Goal: Task Accomplishment & Management: Manage account settings

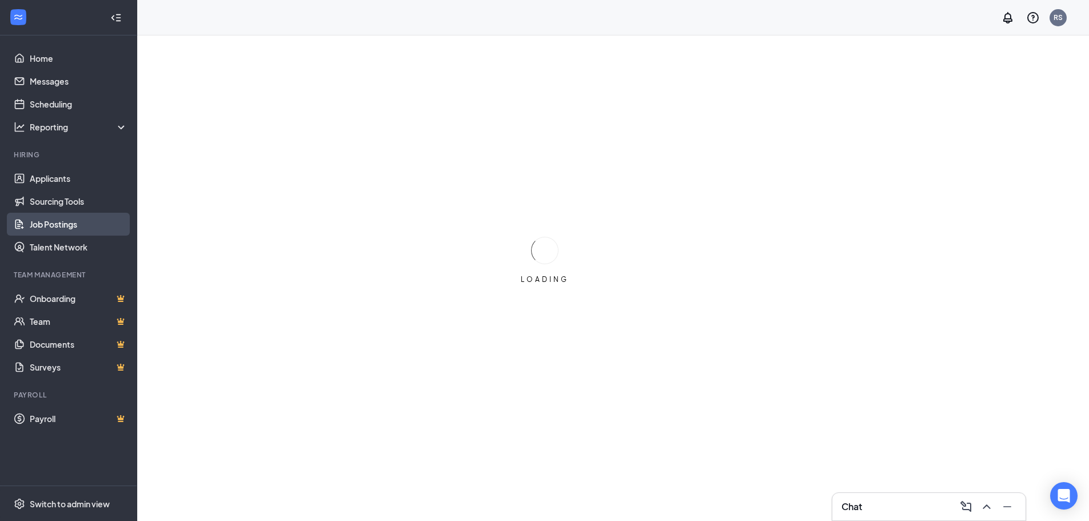
click at [51, 226] on link "Job Postings" at bounding box center [79, 224] width 98 height 23
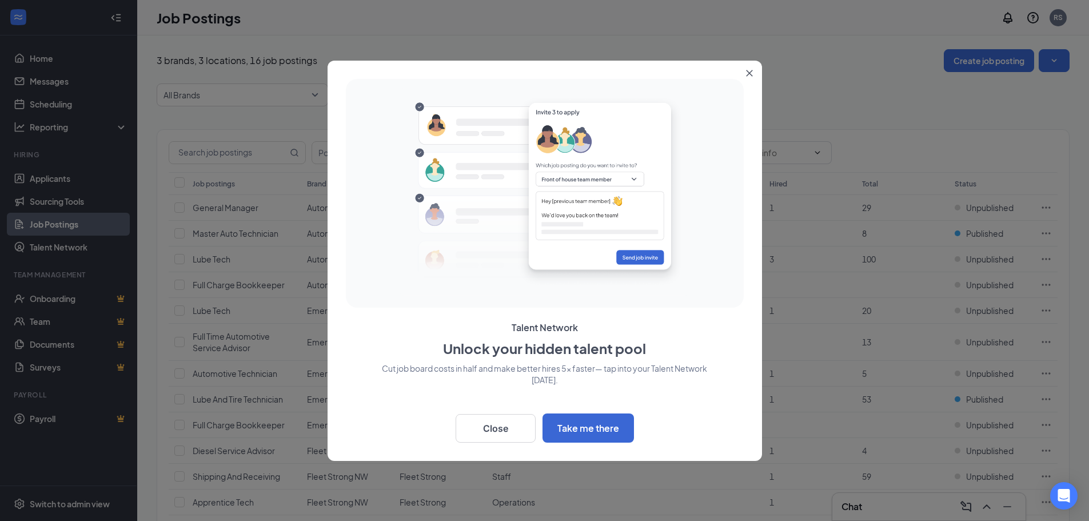
click at [748, 73] on icon "Close" at bounding box center [749, 73] width 7 height 7
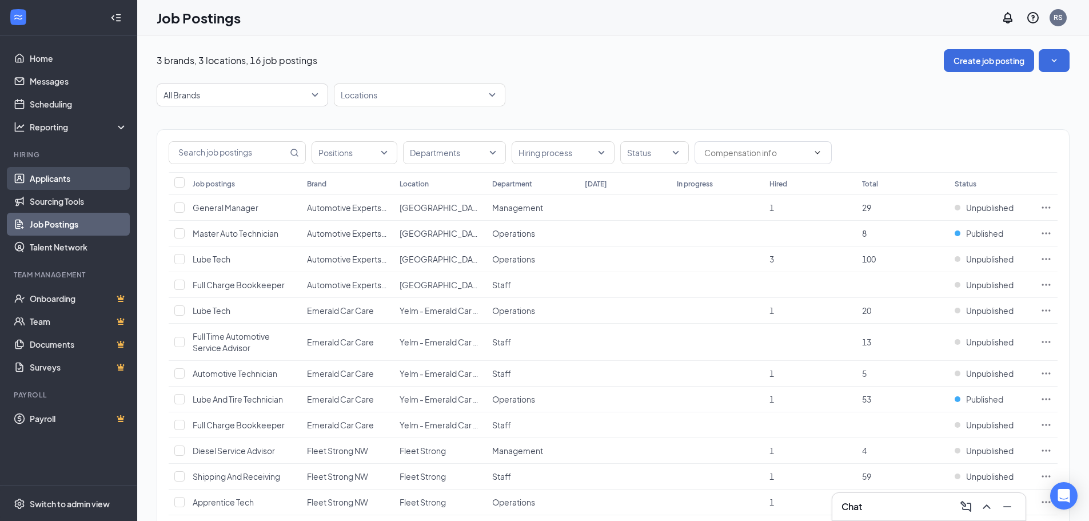
click at [49, 179] on link "Applicants" at bounding box center [79, 178] width 98 height 23
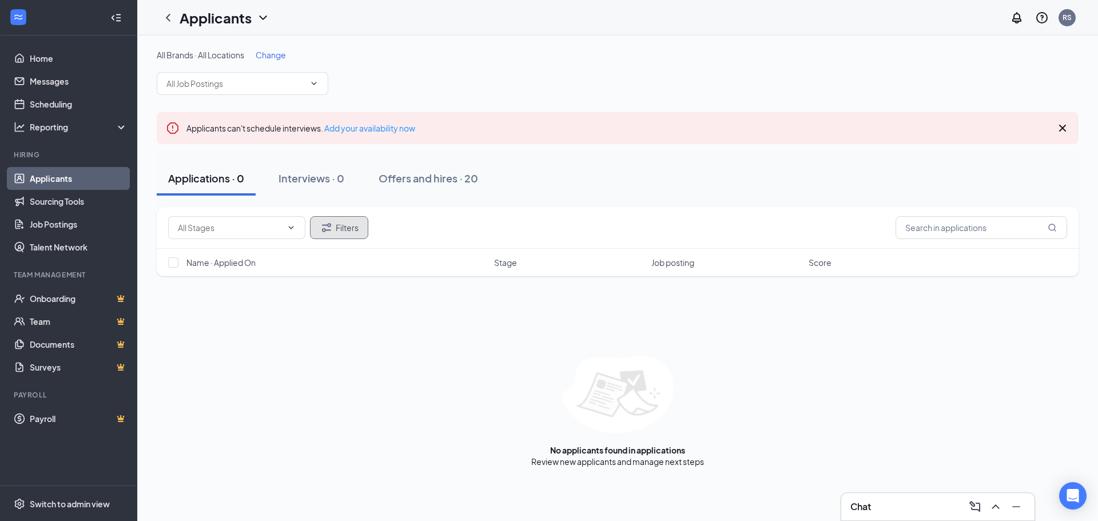
click at [363, 225] on button "Filters" at bounding box center [339, 227] width 58 height 23
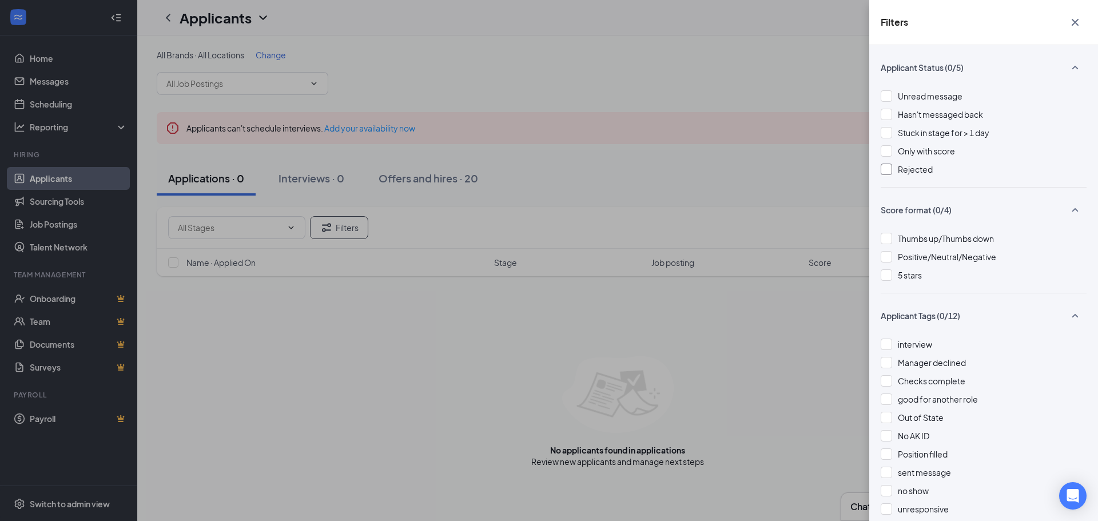
click at [884, 174] on div at bounding box center [886, 169] width 11 height 11
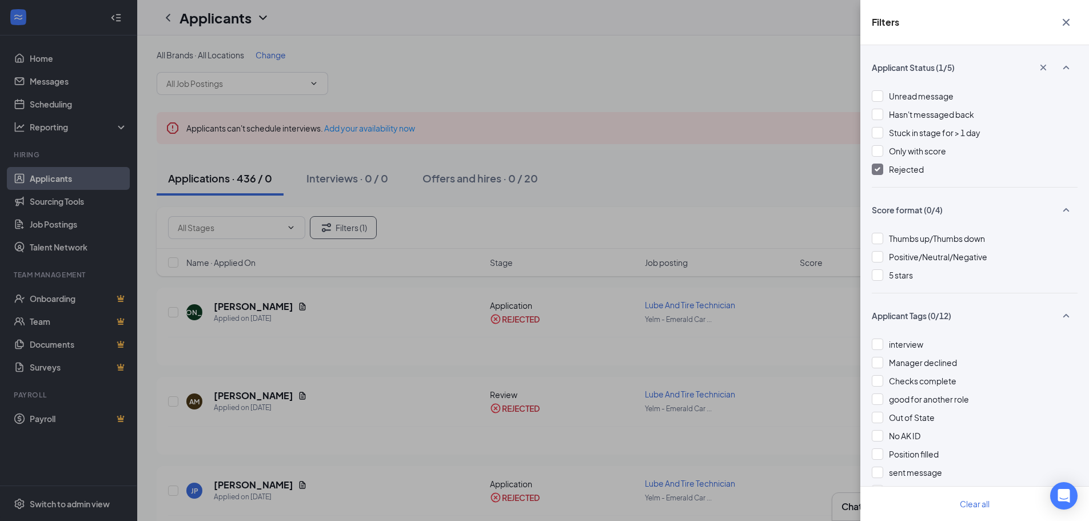
click at [1068, 23] on icon "Cross" at bounding box center [1067, 22] width 14 height 14
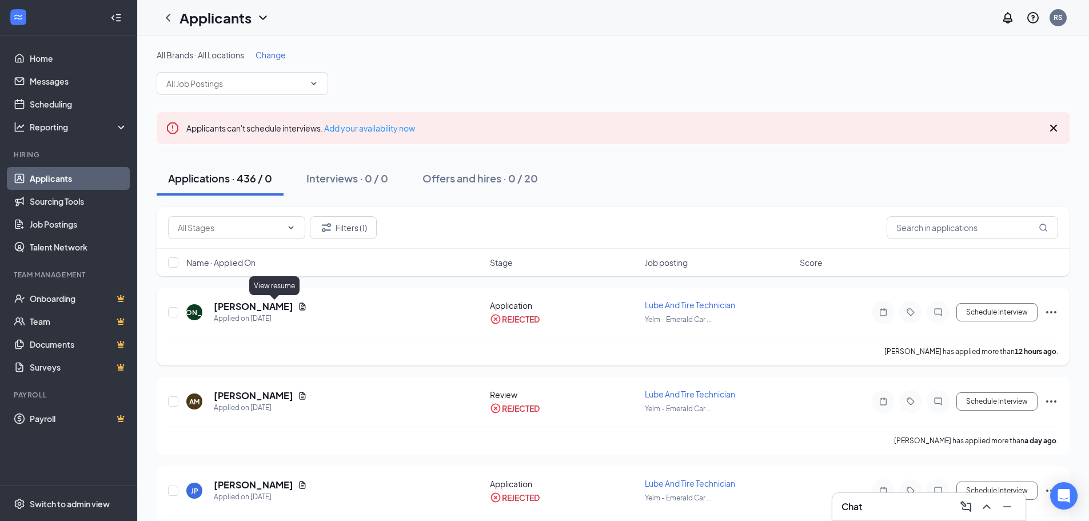
click at [300, 308] on icon "Document" at bounding box center [303, 306] width 6 height 7
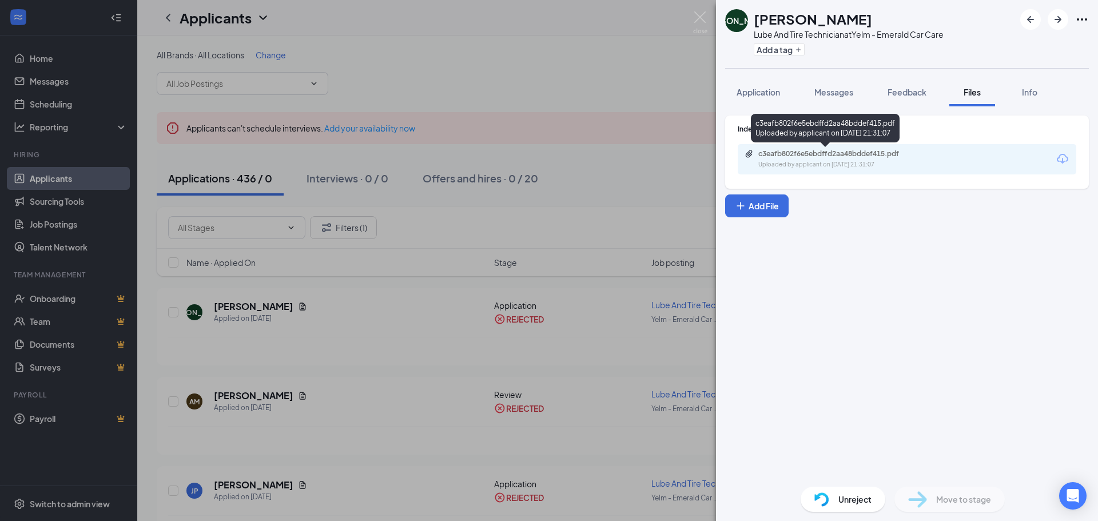
click at [861, 156] on div "c3eafb802f6e5ebdffd2aa48bddef415.pdf" at bounding box center [838, 153] width 160 height 9
click at [615, 62] on div "JO [PERSON_NAME] And Tire Technician at Yelm - Emerald Car Care Add a tag Appli…" at bounding box center [549, 260] width 1098 height 521
